Goal: Browse casually

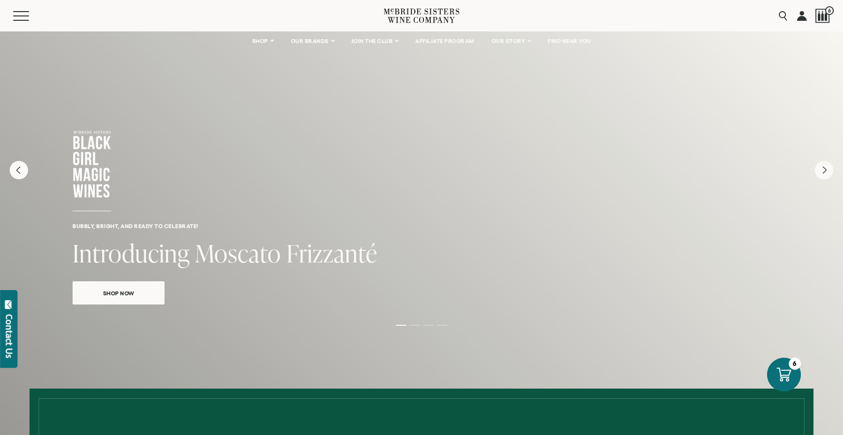
click at [150, 224] on h6 "Bubbly, bright, and ready to celebrate!" at bounding box center [422, 226] width 698 height 6
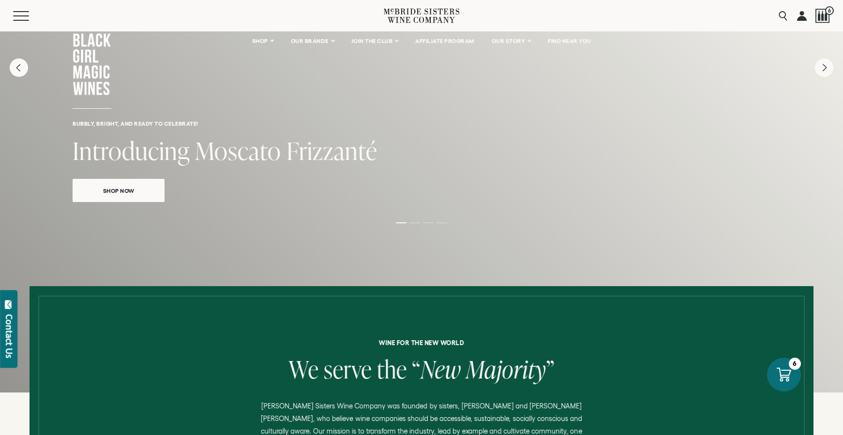
scroll to position [318, 0]
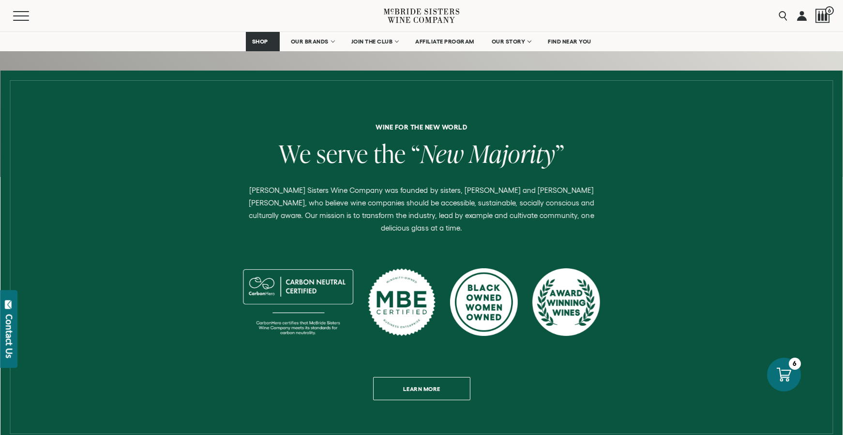
click at [397, 158] on span "the" at bounding box center [389, 153] width 32 height 33
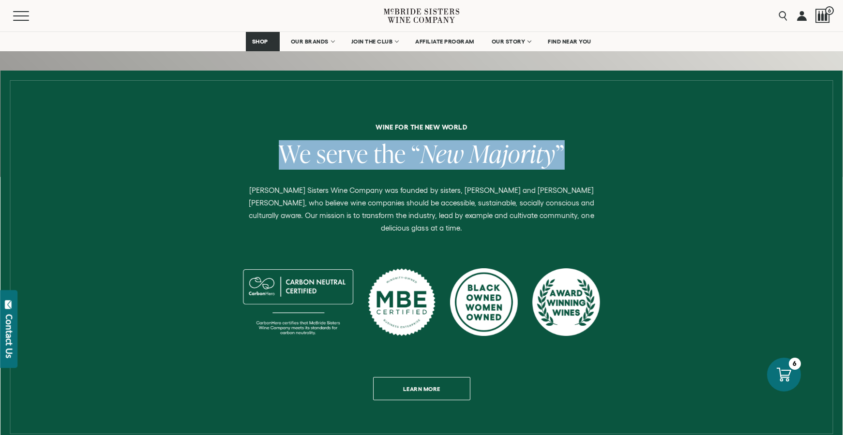
click at [397, 158] on span "the" at bounding box center [389, 153] width 32 height 33
drag, startPoint x: 283, startPoint y: 153, endPoint x: 559, endPoint y: 162, distance: 276.4
click at [557, 163] on h2 "We serve the “ New Majority ”" at bounding box center [421, 155] width 759 height 30
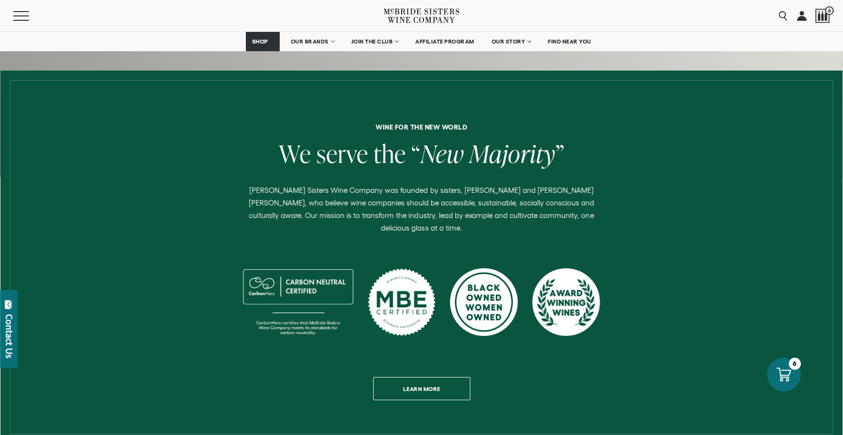
click at [310, 204] on p "[PERSON_NAME] Sisters Wine Company was founded by sisters, [PERSON_NAME] and [P…" at bounding box center [421, 209] width 364 height 50
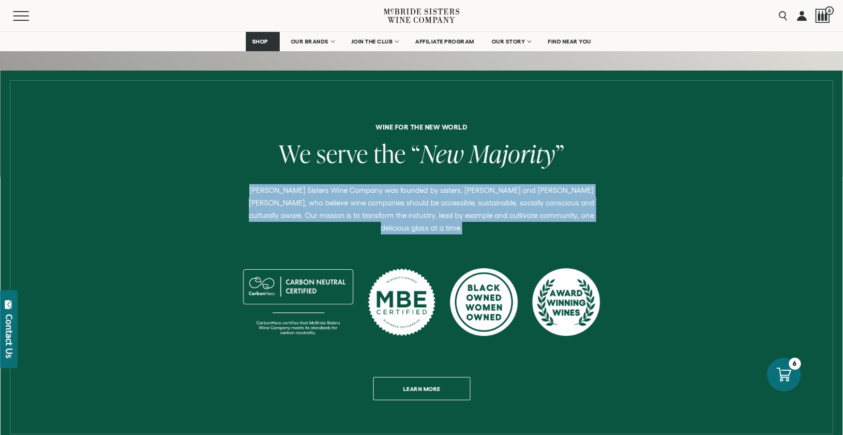
click at [310, 204] on p "[PERSON_NAME] Sisters Wine Company was founded by sisters, [PERSON_NAME] and [P…" at bounding box center [421, 209] width 364 height 50
drag, startPoint x: 244, startPoint y: 191, endPoint x: 584, endPoint y: 219, distance: 341.8
click at [584, 219] on p "[PERSON_NAME] Sisters Wine Company was founded by sisters, [PERSON_NAME] and [P…" at bounding box center [421, 209] width 364 height 50
